Goal: Check status: Check status

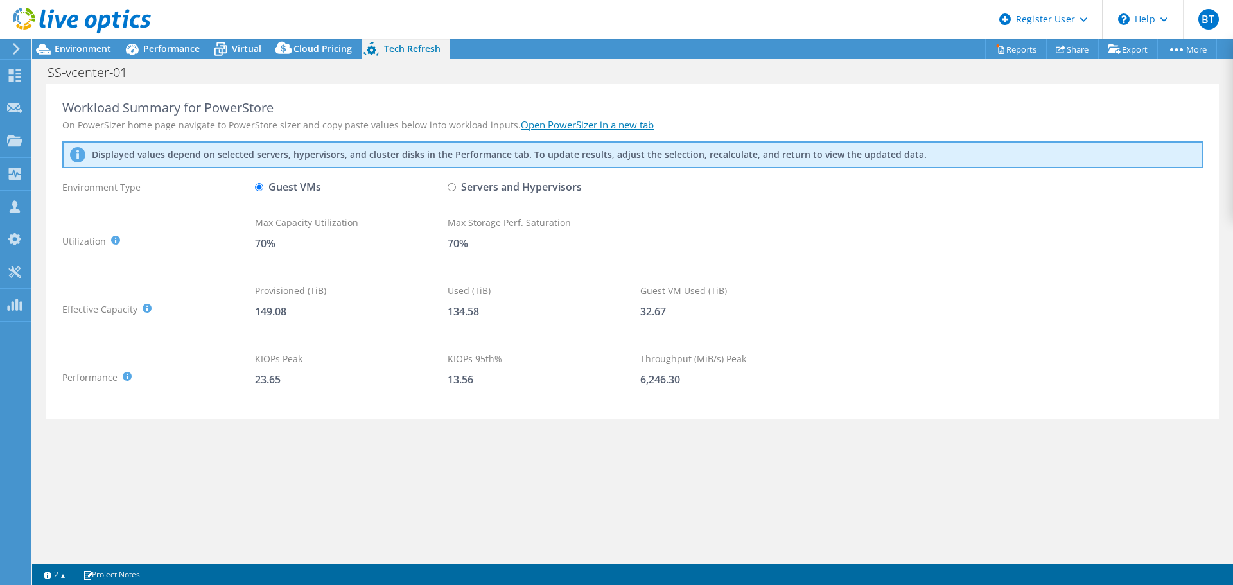
select select "USD"
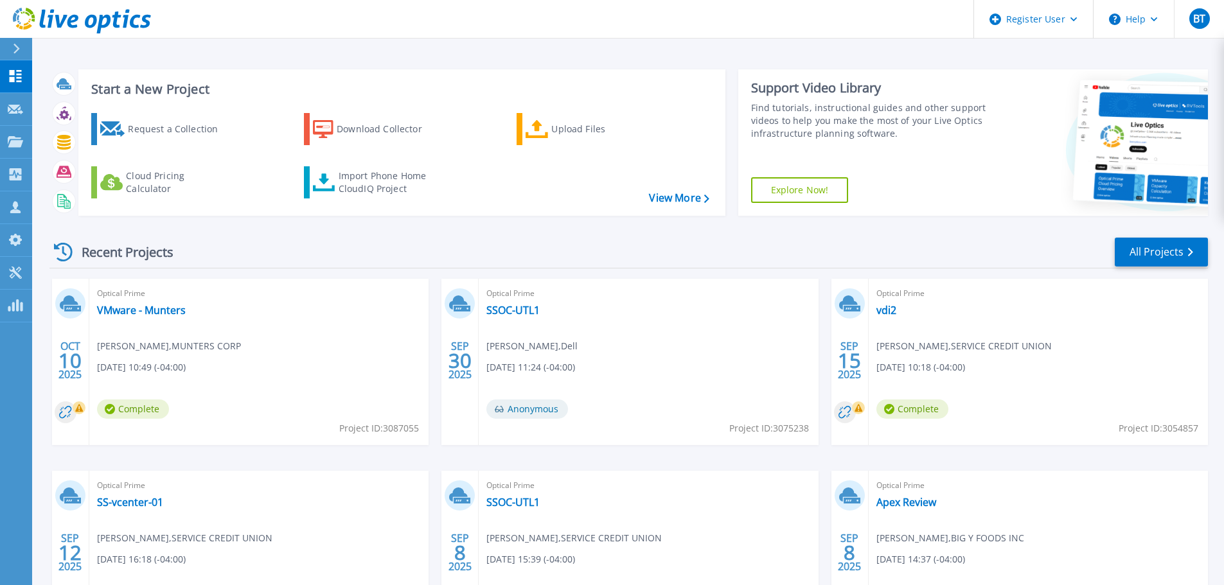
scroll to position [127, 0]
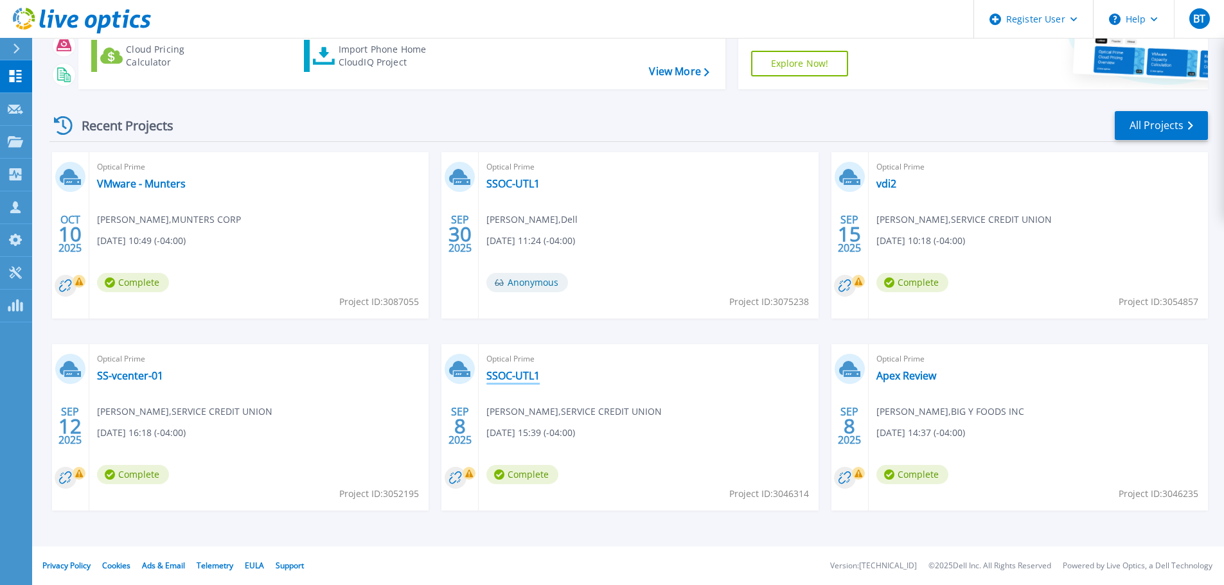
click at [519, 373] on link "SSOC-UTL1" at bounding box center [512, 375] width 53 height 13
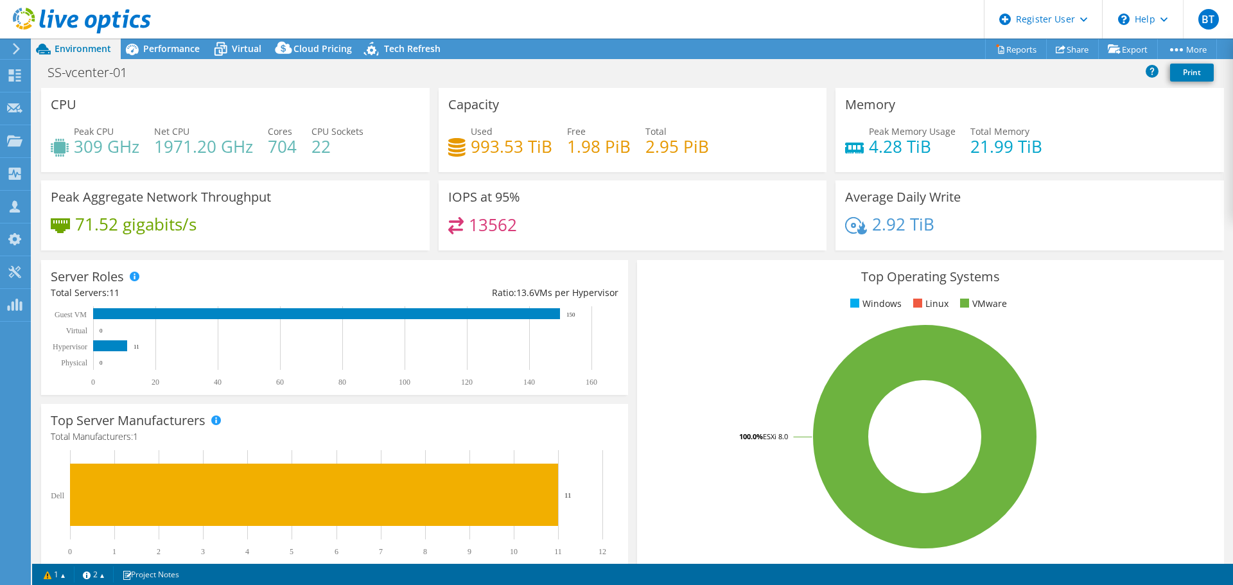
select select "USD"
click at [181, 51] on span "Performance" at bounding box center [171, 48] width 57 height 12
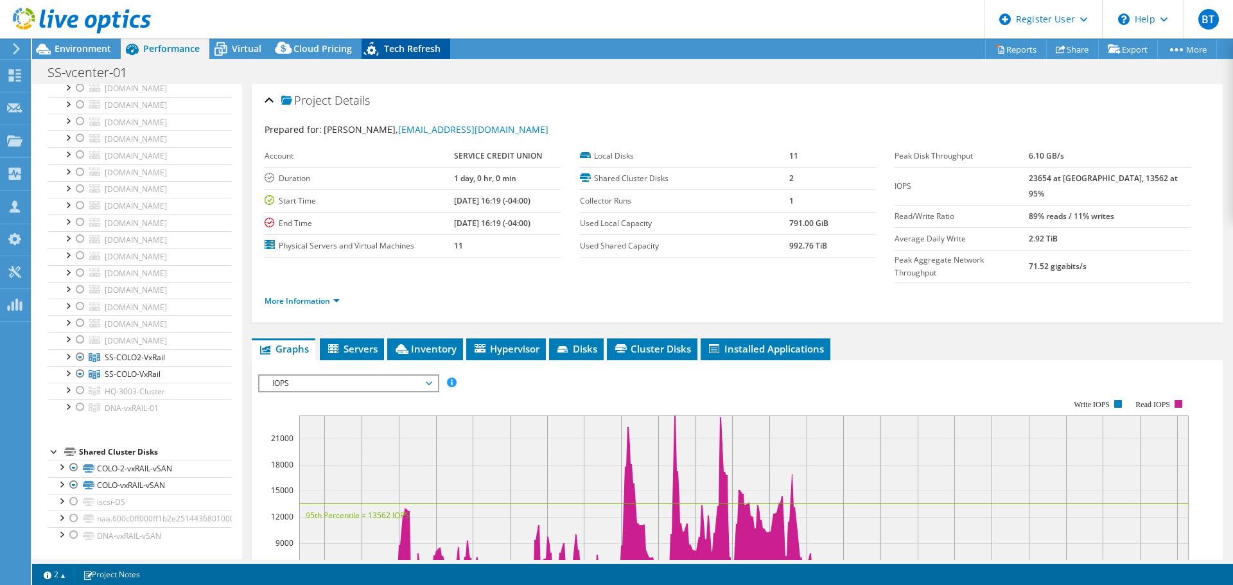
click at [394, 43] on span "Tech Refresh" at bounding box center [412, 48] width 57 height 12
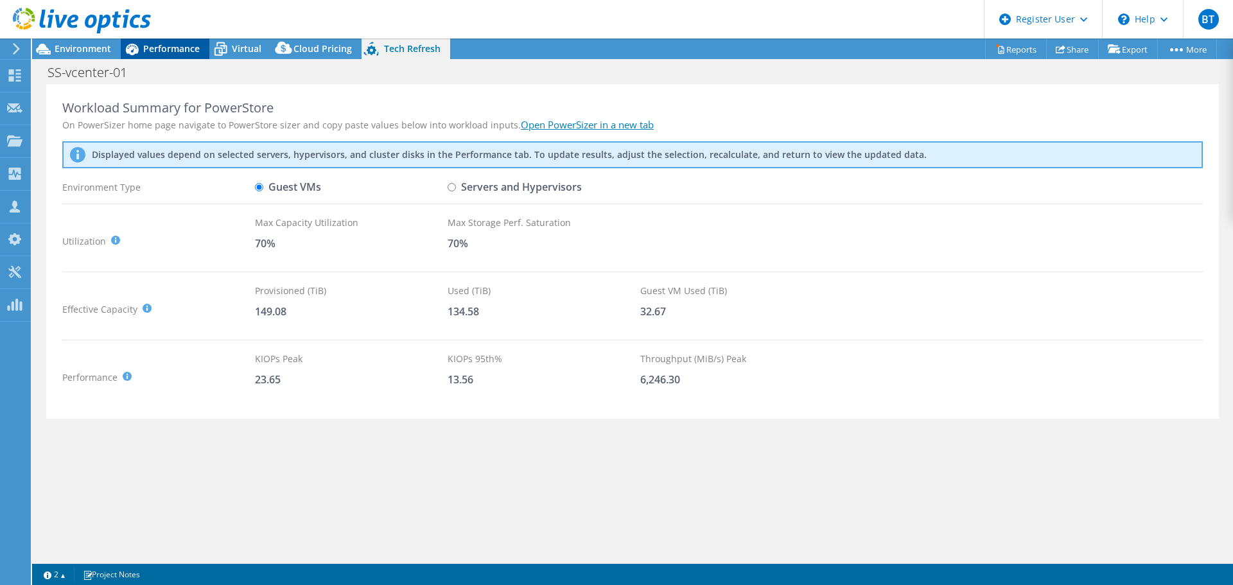
click at [163, 49] on span "Performance" at bounding box center [171, 48] width 57 height 12
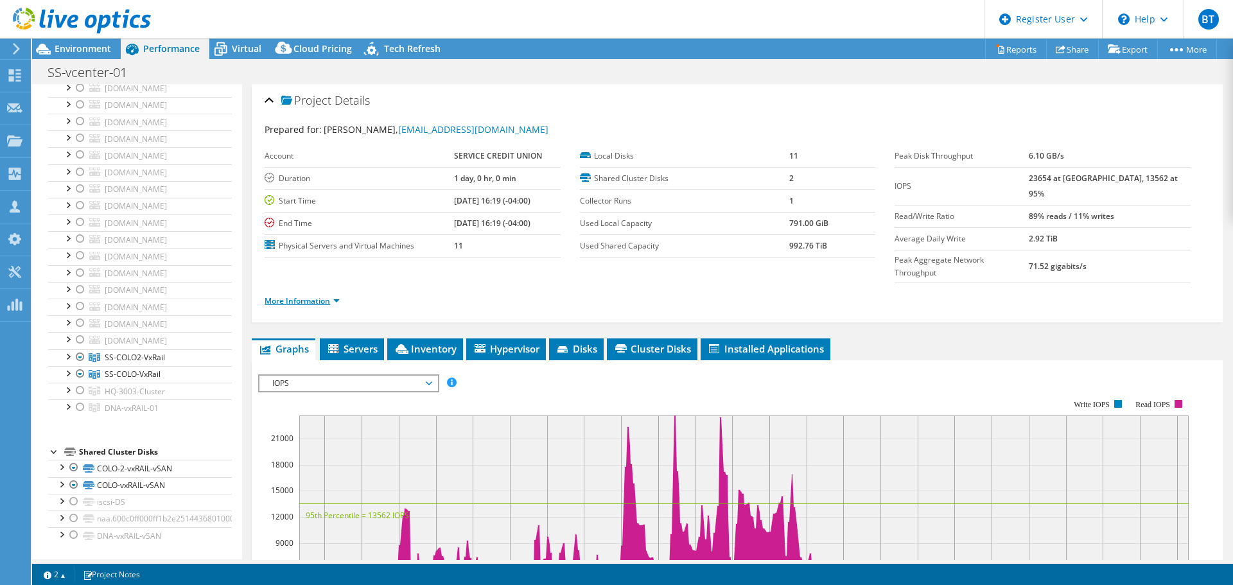
click at [299, 296] on link "More Information" at bounding box center [302, 301] width 75 height 11
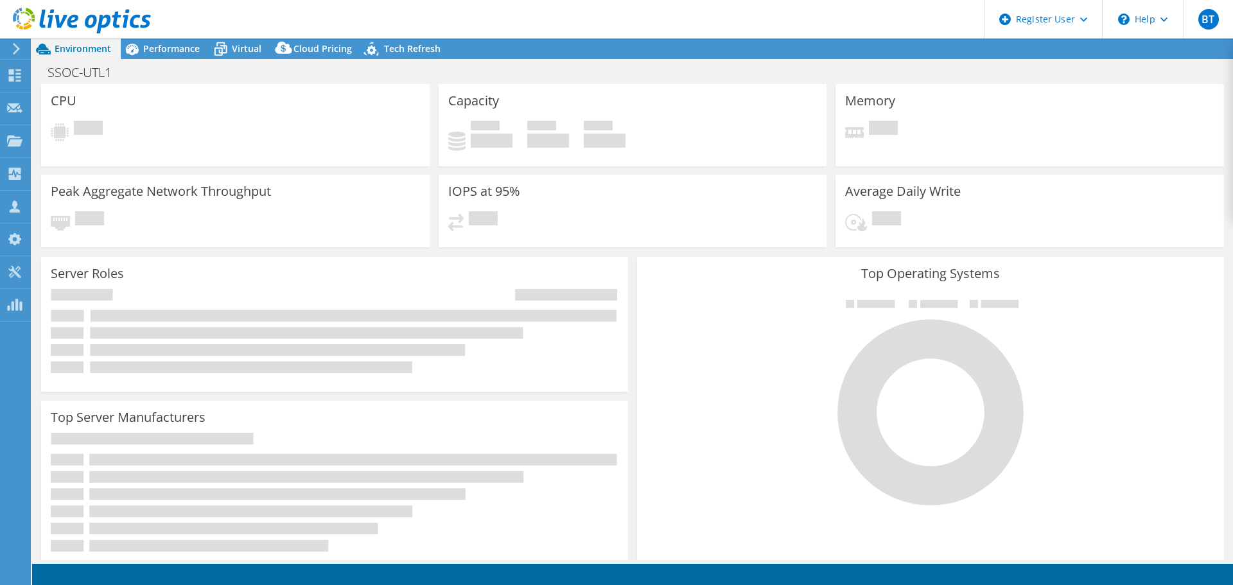
select select "USD"
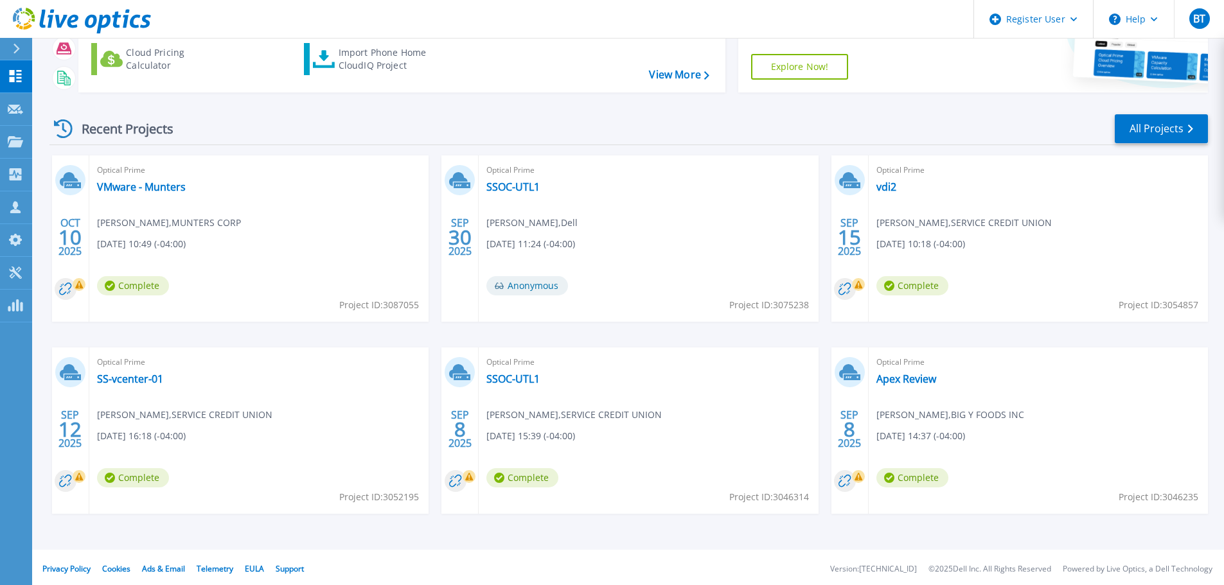
scroll to position [127, 0]
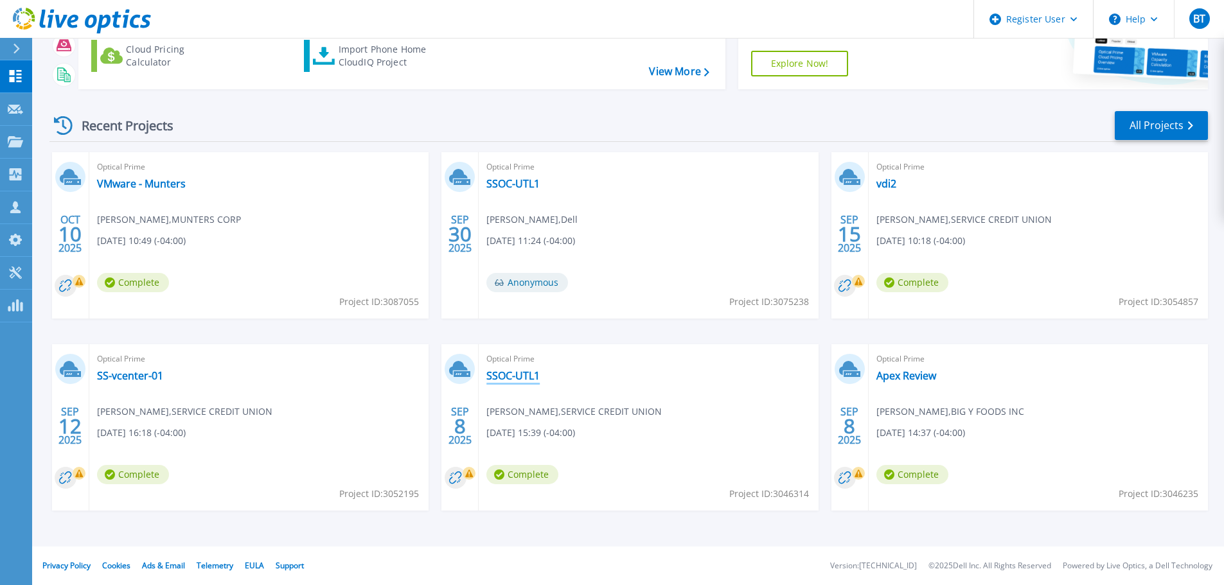
click at [515, 379] on link "SSOC-UTL1" at bounding box center [512, 375] width 53 height 13
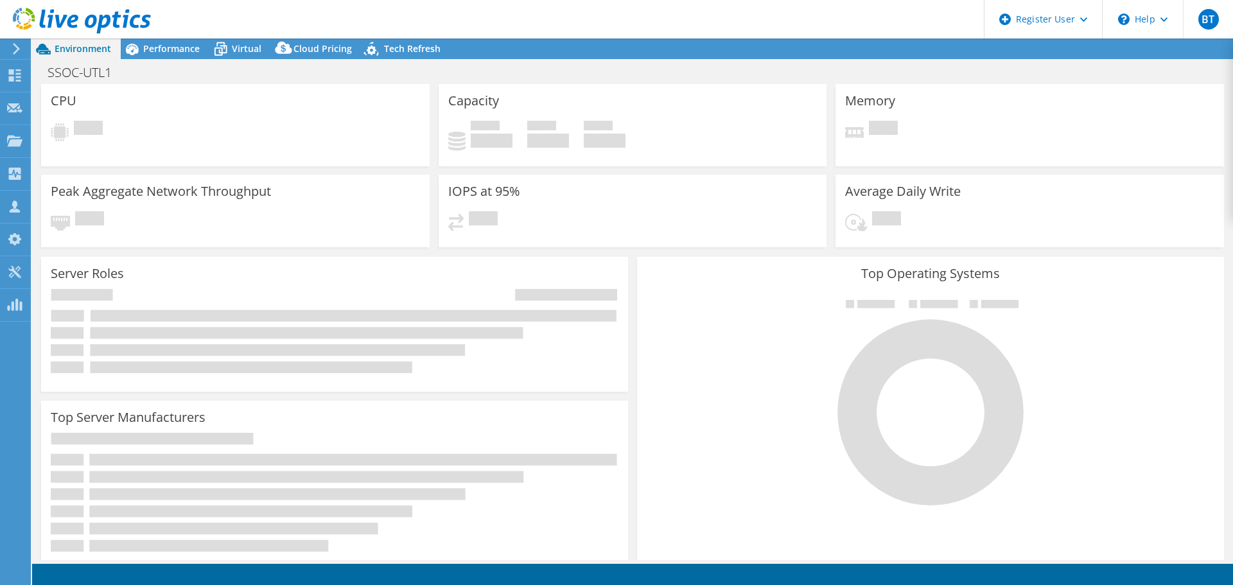
select select "USD"
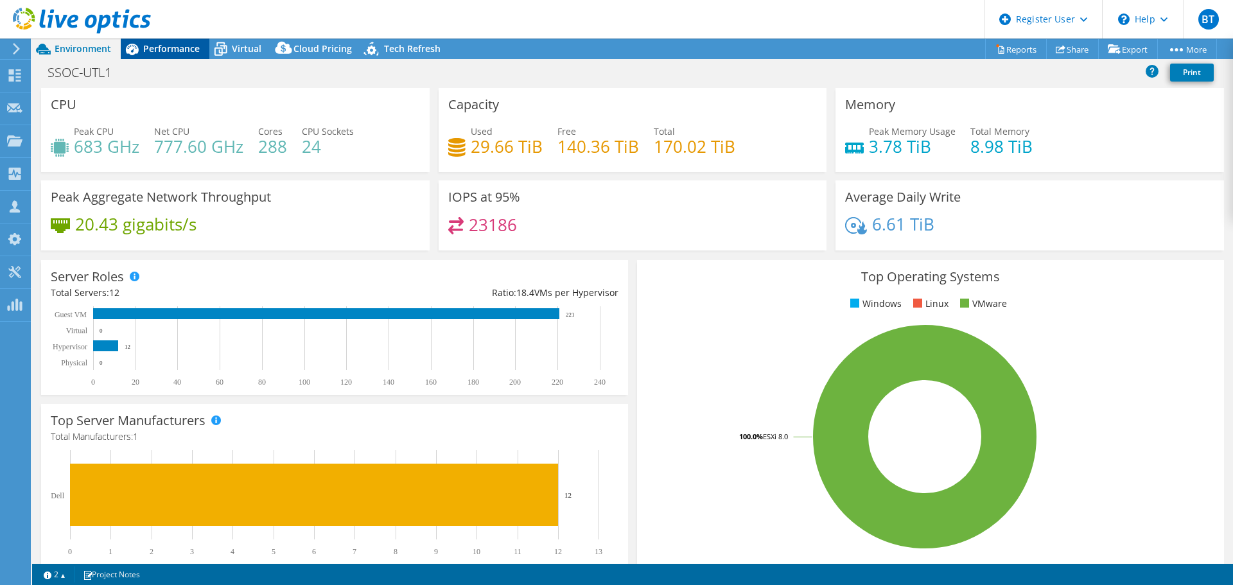
click at [164, 49] on span "Performance" at bounding box center [171, 48] width 57 height 12
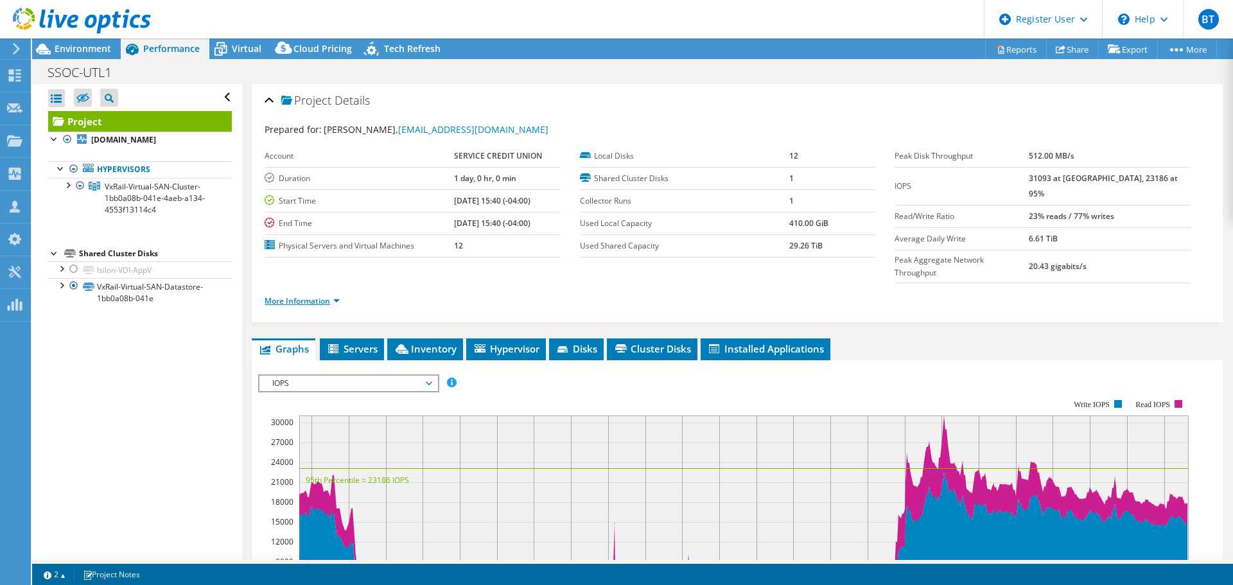
click at [310, 296] on link "More Information" at bounding box center [302, 301] width 75 height 11
